Goal: Task Accomplishment & Management: Use online tool/utility

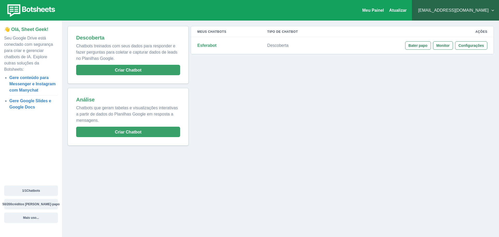
click at [42, 10] on img at bounding box center [30, 10] width 53 height 15
click at [397, 104] on div "Meus Chatbots Tipo de chatbot Ações Esferabot Descoberta Bater papo Monitor Con…" at bounding box center [341, 86] width 305 height 120
click at [384, 12] on font "Meu Painel" at bounding box center [374, 10] width 22 height 4
click at [42, 83] on font "Gere conteúdo para Messenger e Instagram com Manychat" at bounding box center [32, 83] width 46 height 17
drag, startPoint x: 451, startPoint y: 47, endPoint x: 449, endPoint y: 49, distance: 3.3
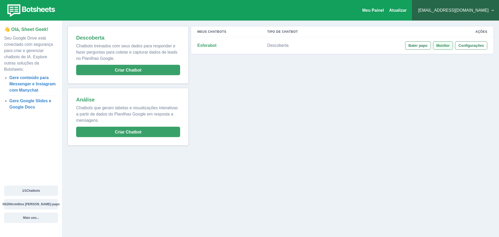
click at [450, 47] on font "Monitor" at bounding box center [443, 45] width 13 height 4
